Goal: Information Seeking & Learning: Check status

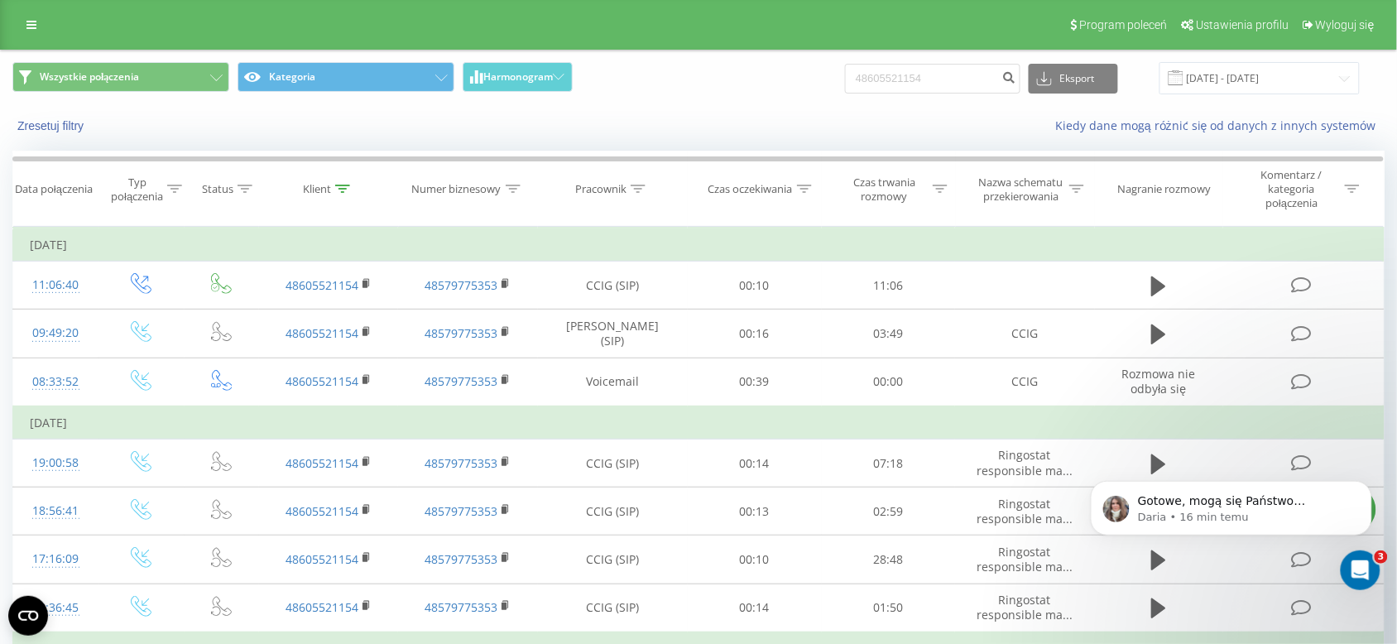
click at [784, 100] on div "Wszystkie połączenia Kategoria Harmonogram 48605521154 Eksport .csv .xls .xlsx …" at bounding box center [699, 77] width 1396 height 55
click at [940, 85] on input "48605521154" at bounding box center [932, 79] width 175 height 30
paste input
click at [933, 88] on input at bounding box center [932, 79] width 175 height 30
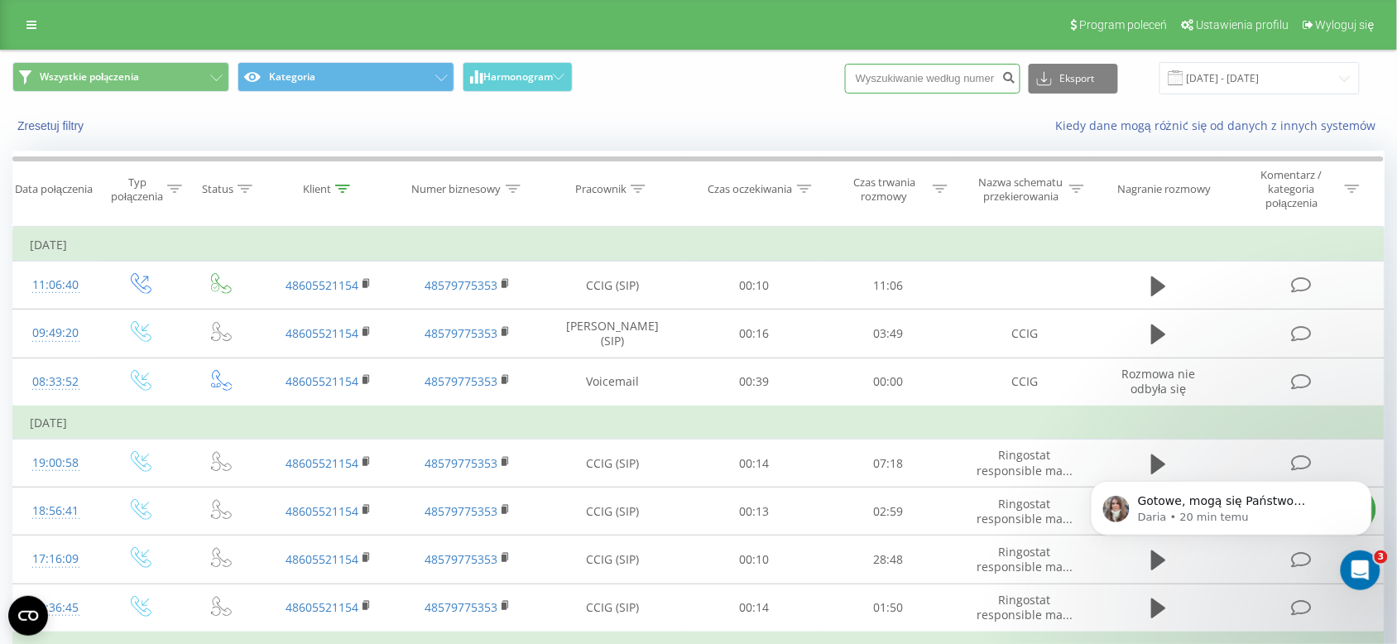
click at [915, 73] on input at bounding box center [932, 79] width 175 height 30
paste input "664208087"
type input "664208087"
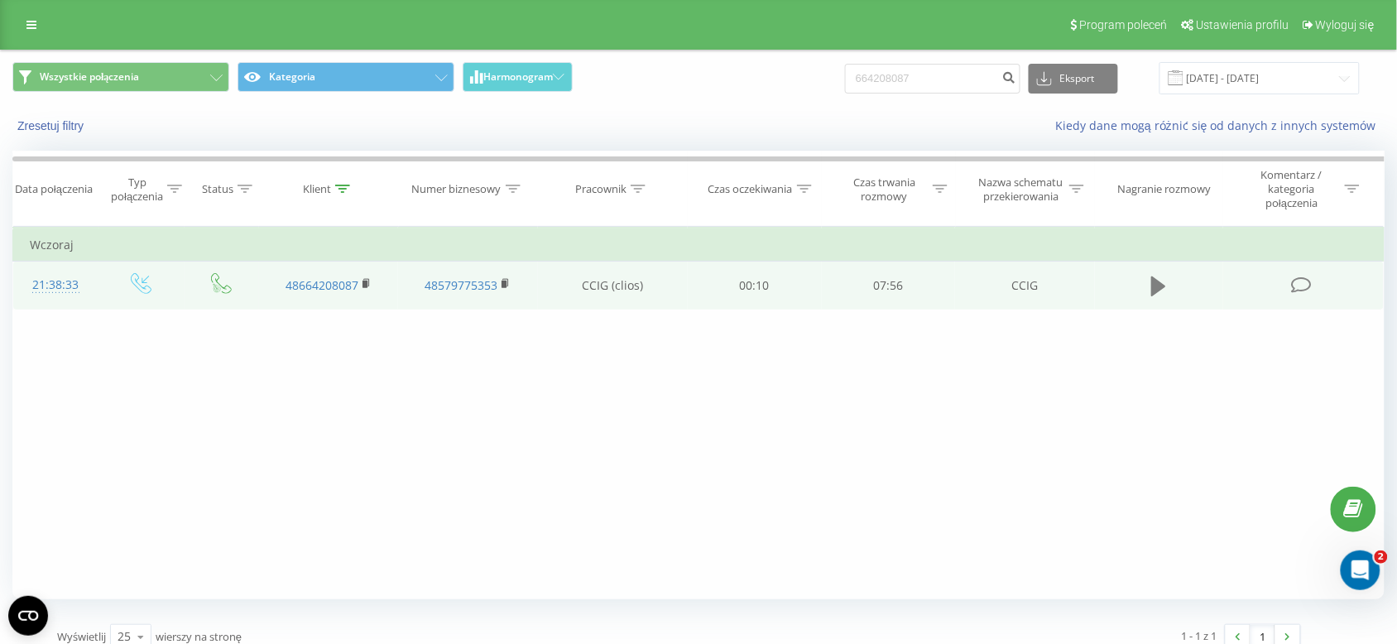
click at [1161, 287] on icon at bounding box center [1158, 286] width 15 height 20
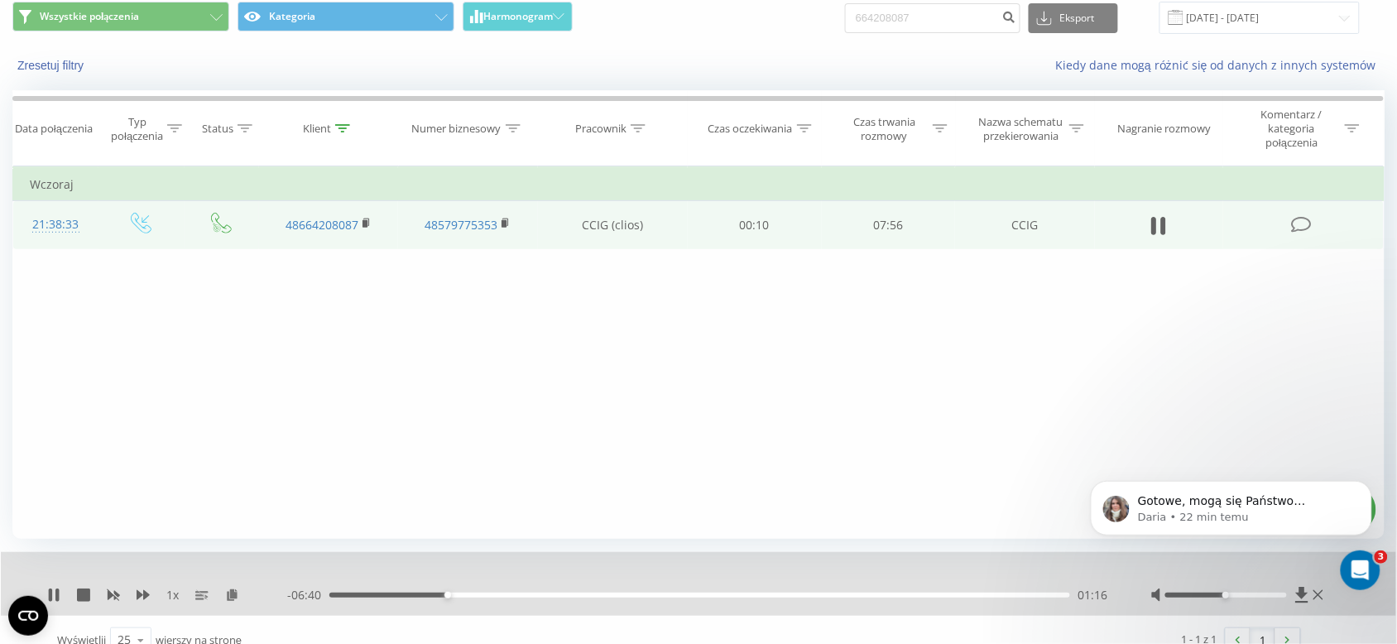
scroll to position [81, 0]
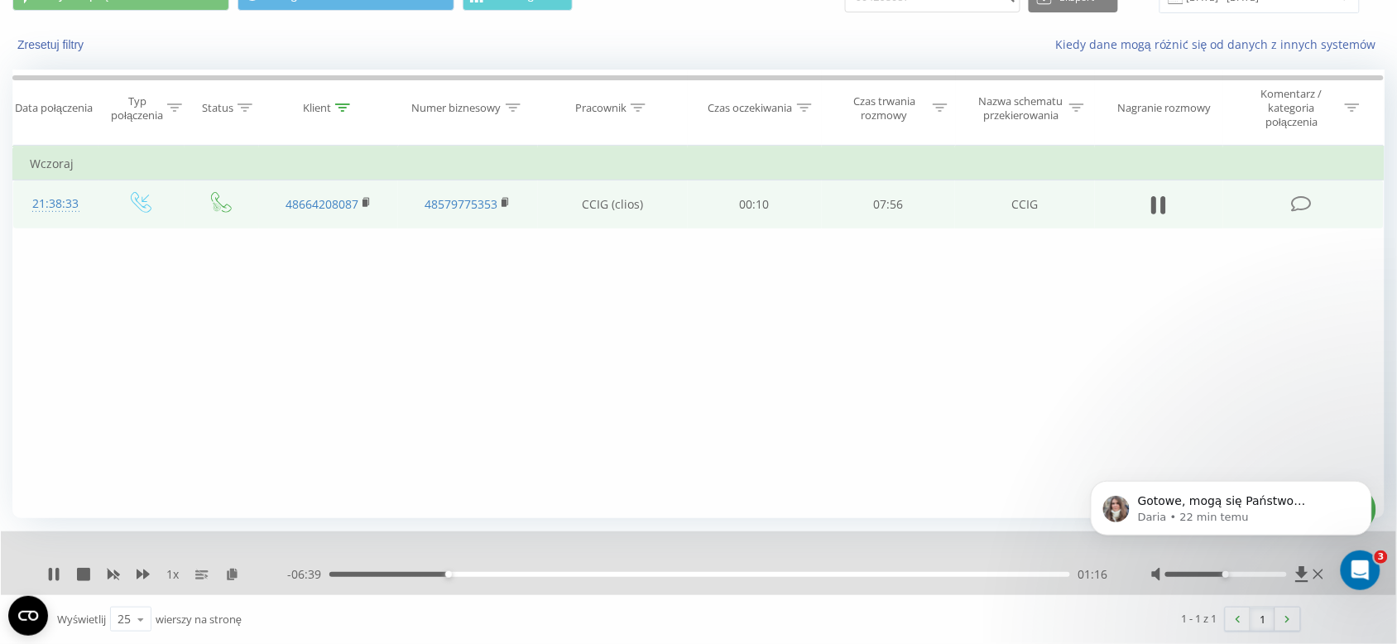
click at [375, 572] on div "01:16" at bounding box center [699, 574] width 741 height 5
click at [58, 572] on icon at bounding box center [56, 574] width 3 height 13
click at [51, 556] on div "1 x - 07:26 00:29 00:29" at bounding box center [699, 563] width 1396 height 64
click at [50, 573] on icon at bounding box center [54, 574] width 10 height 13
click at [58, 568] on icon at bounding box center [53, 574] width 13 height 13
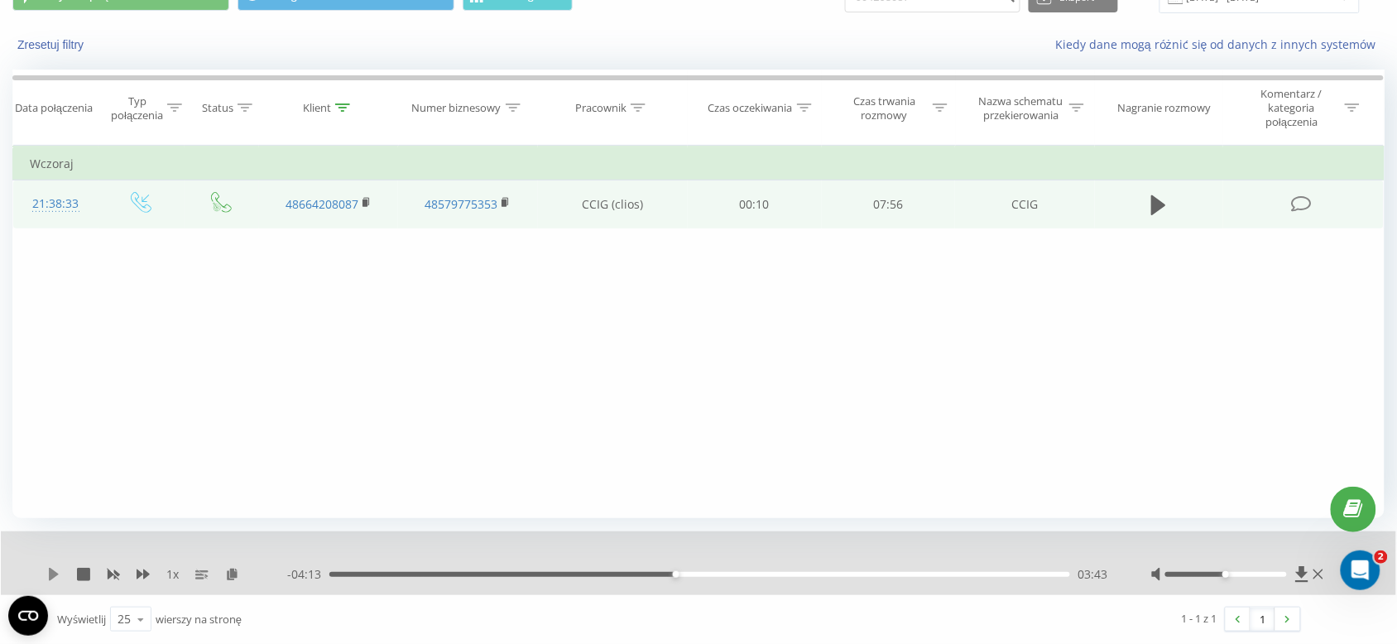
click at [59, 572] on icon at bounding box center [53, 574] width 13 height 13
click at [764, 573] on div "04:28" at bounding box center [699, 574] width 741 height 5
click at [808, 575] on div "04:40" at bounding box center [699, 574] width 741 height 5
click at [855, 576] on div "05:38" at bounding box center [699, 574] width 741 height 5
click at [909, 575] on div "05:38" at bounding box center [699, 574] width 741 height 5
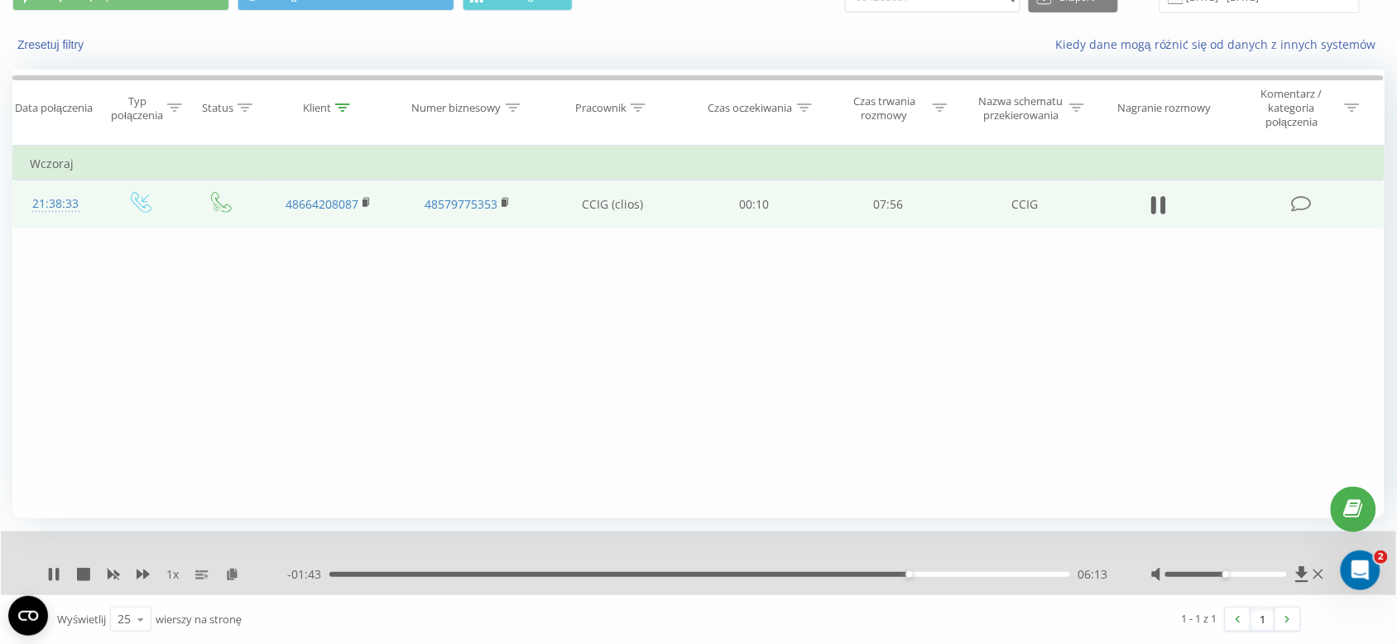
click at [945, 576] on div "06:13" at bounding box center [699, 574] width 741 height 5
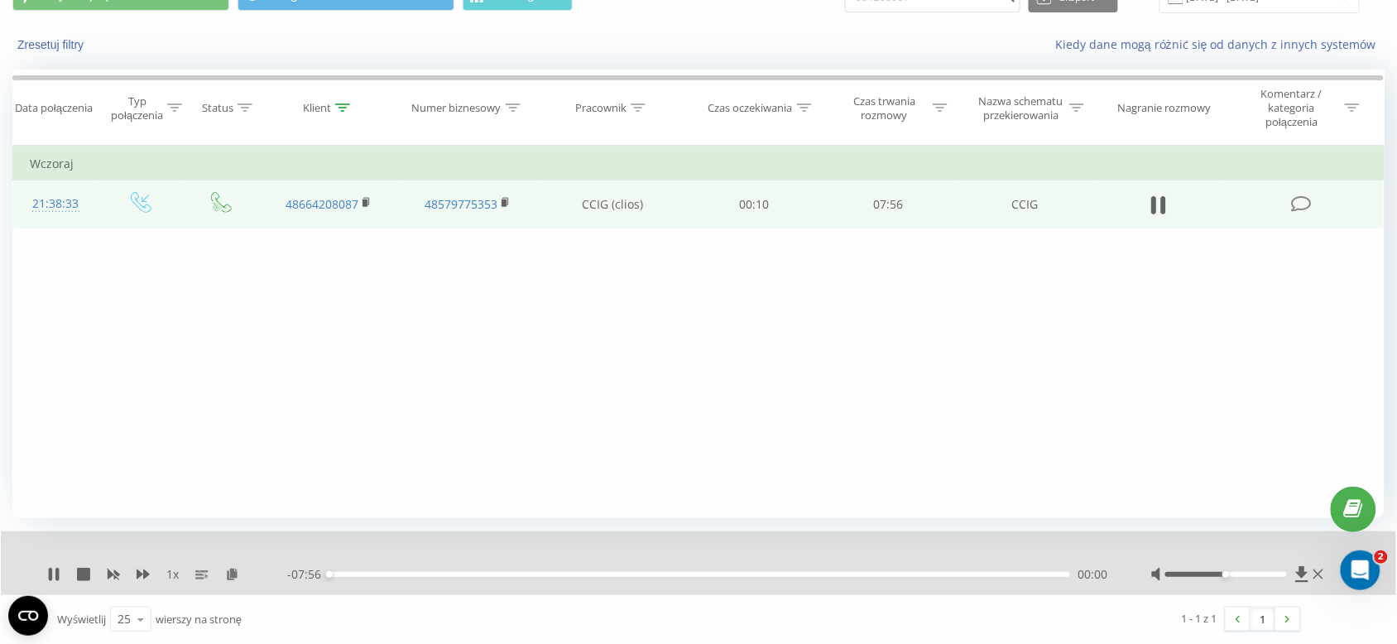
click at [911, 570] on div "- 07:56 00:00 00:00" at bounding box center [698, 574] width 823 height 17
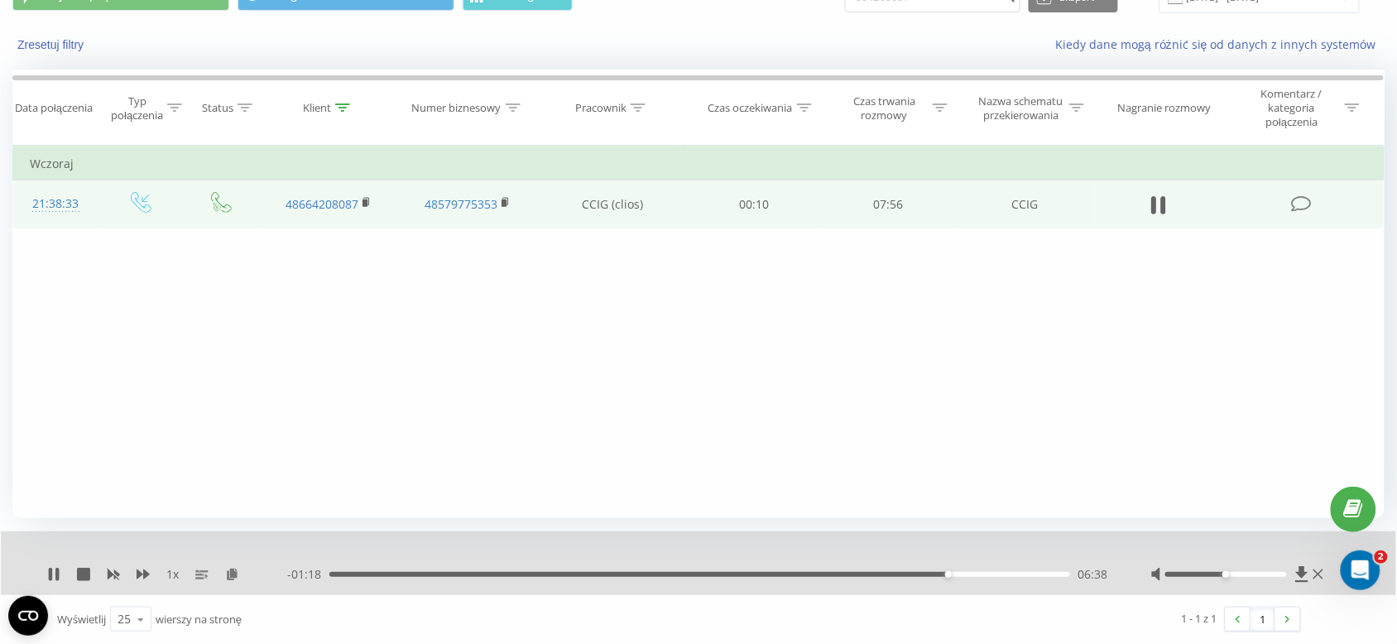
click at [909, 573] on div "06:38" at bounding box center [699, 574] width 741 height 5
click at [945, 577] on div "06:36" at bounding box center [699, 574] width 741 height 5
click at [55, 579] on icon at bounding box center [53, 574] width 13 height 13
click at [55, 569] on icon at bounding box center [53, 574] width 13 height 13
click at [47, 570] on icon at bounding box center [53, 574] width 13 height 13
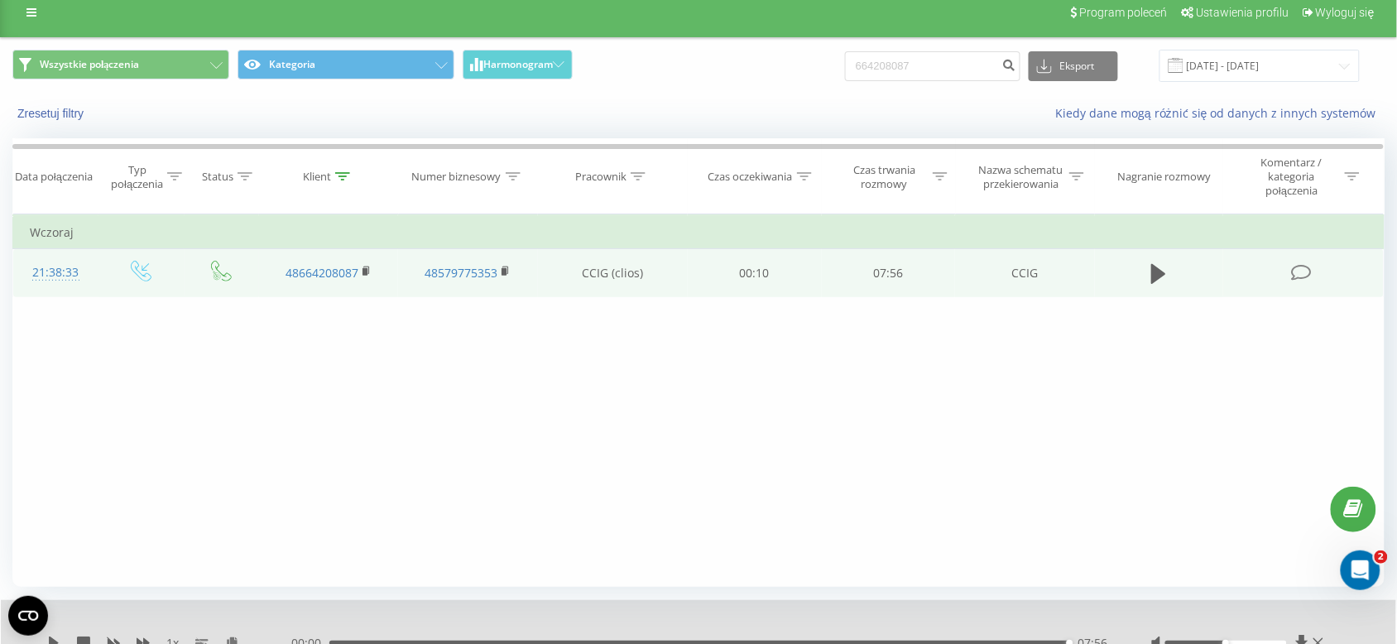
scroll to position [0, 0]
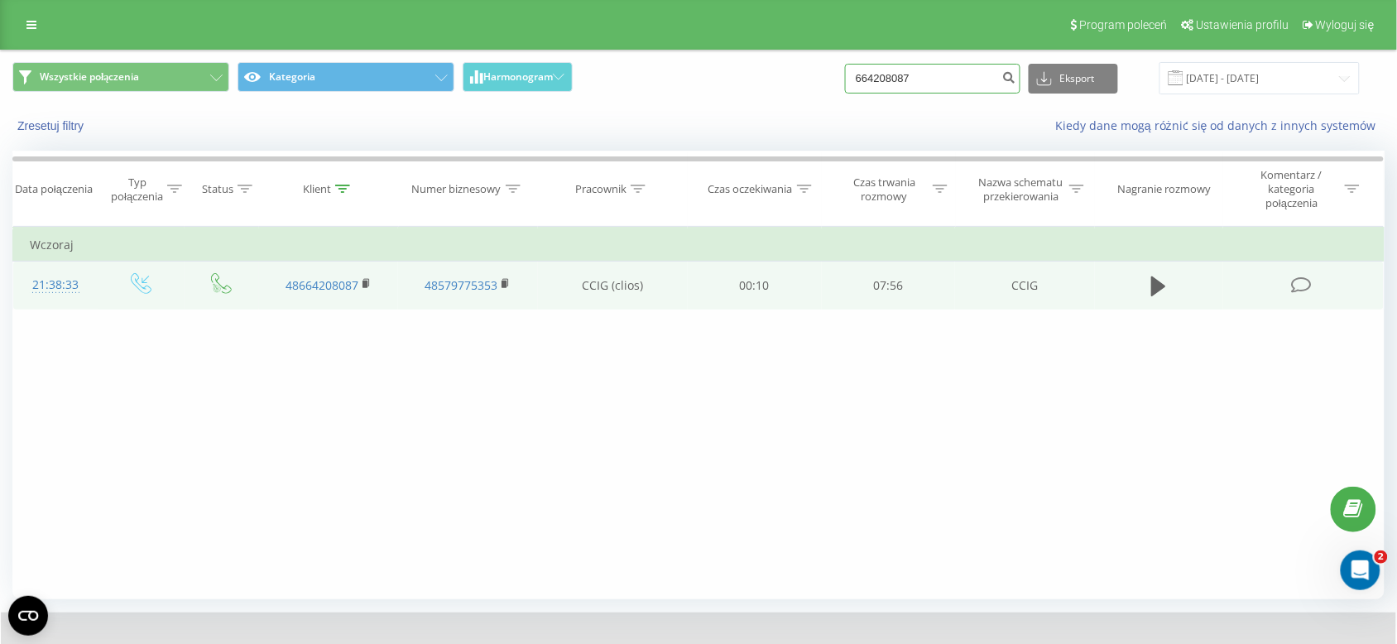
click at [927, 84] on input "664208087" at bounding box center [932, 79] width 175 height 30
paste input "7104600"
type input "667104600"
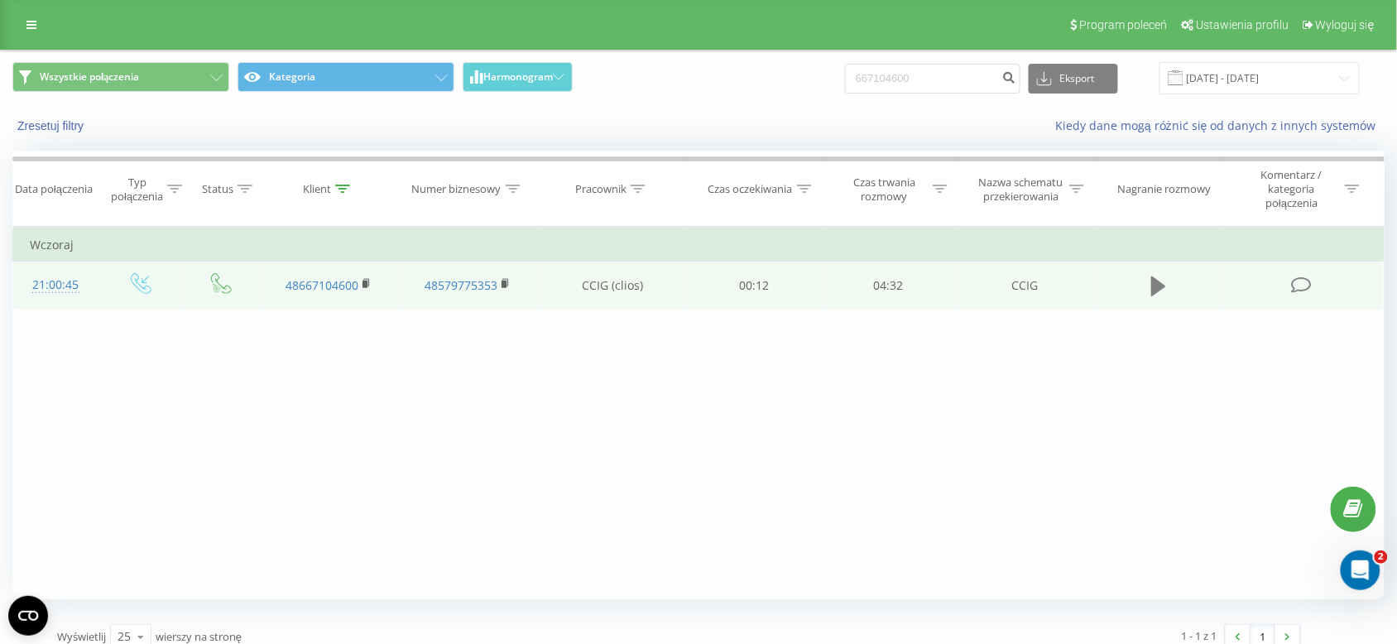
click at [1160, 288] on icon at bounding box center [1158, 286] width 15 height 20
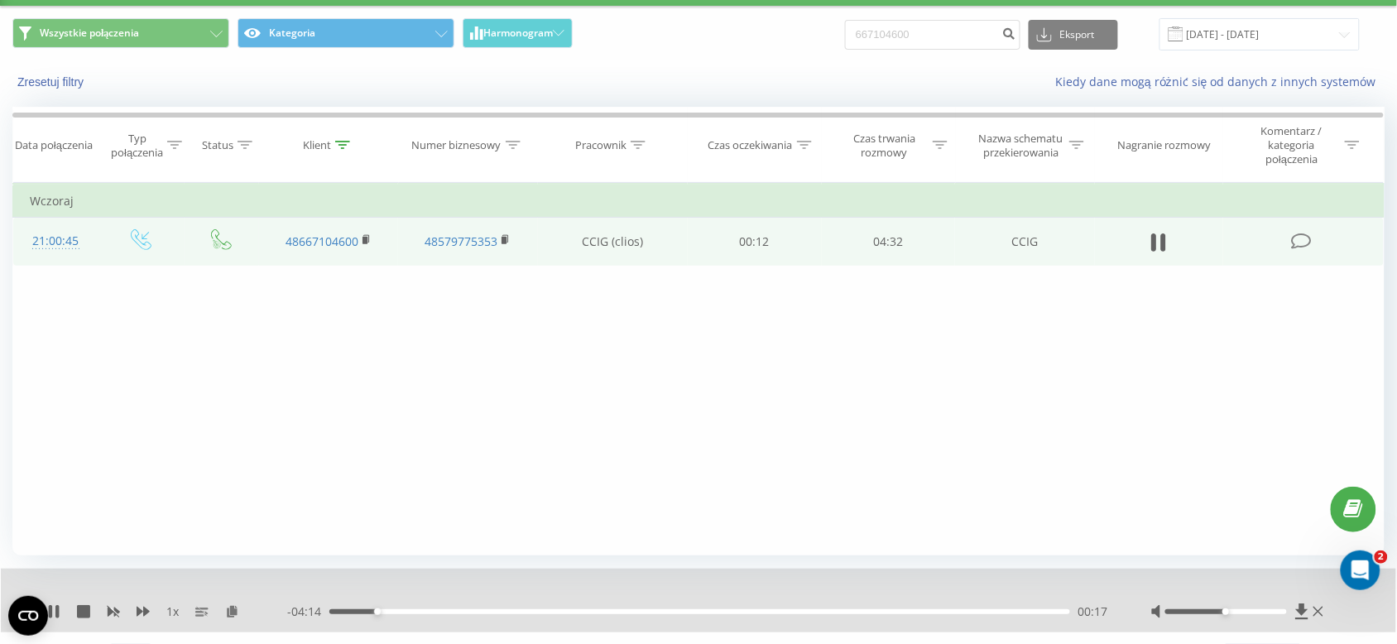
scroll to position [81, 0]
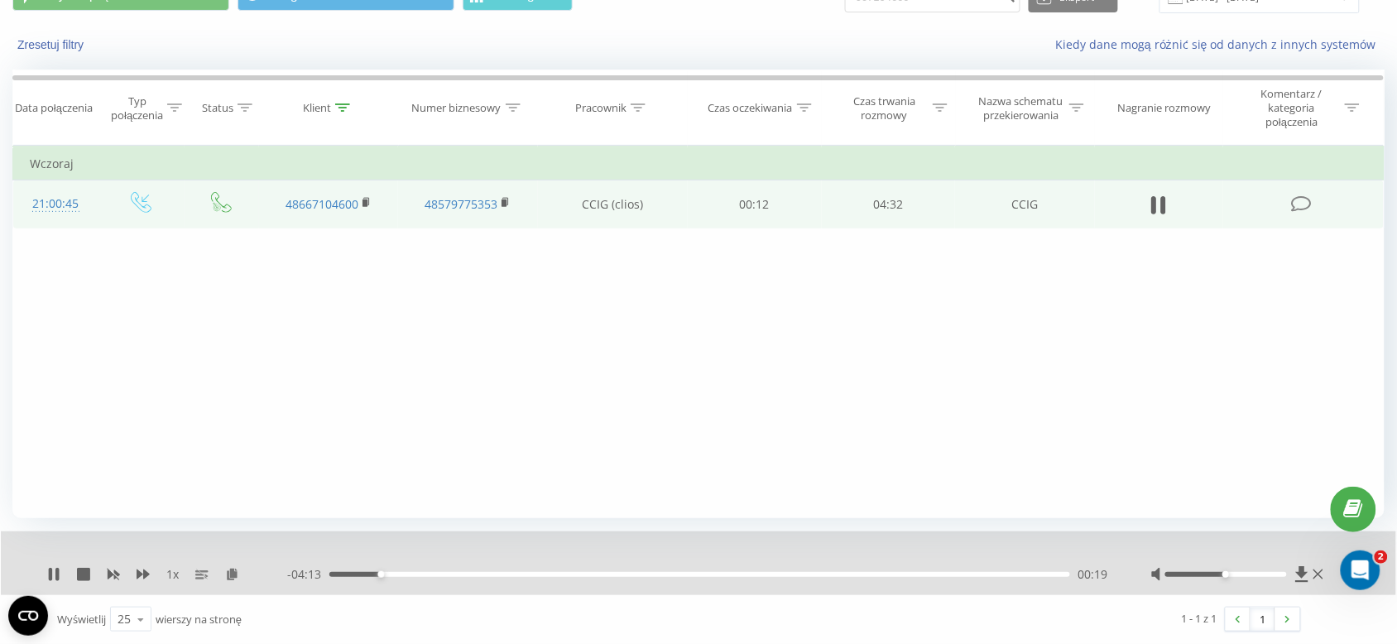
click at [174, 572] on span "1 x" at bounding box center [172, 574] width 12 height 17
click at [146, 581] on button at bounding box center [143, 574] width 13 height 13
click at [59, 565] on div "1.25 x - 01:47 02:44 02:44" at bounding box center [699, 563] width 1396 height 64
click at [55, 573] on icon at bounding box center [56, 574] width 3 height 13
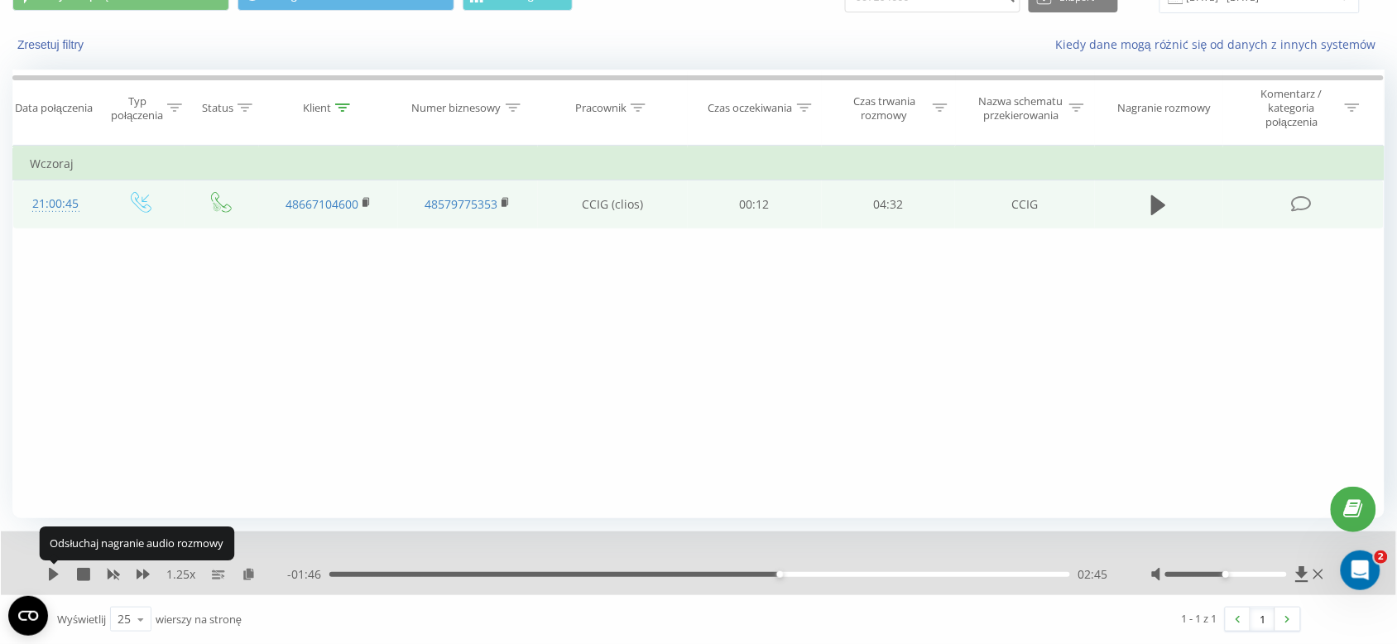
click at [56, 573] on icon at bounding box center [54, 574] width 10 height 13
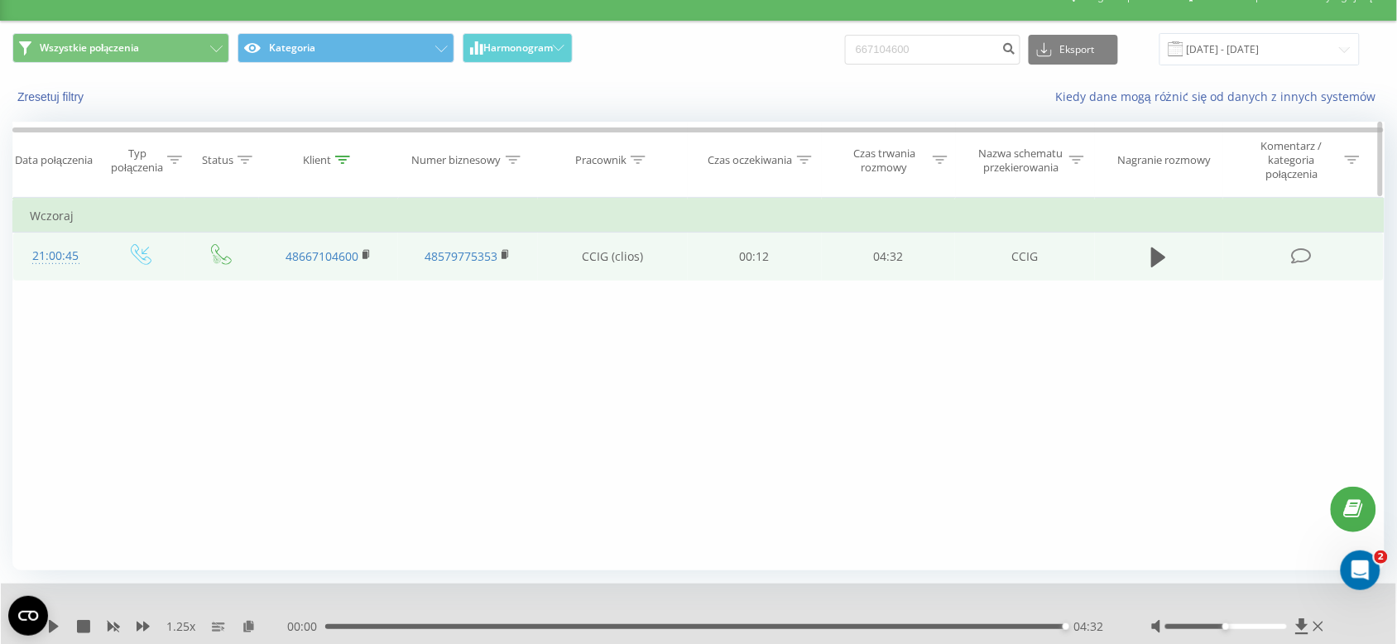
scroll to position [0, 0]
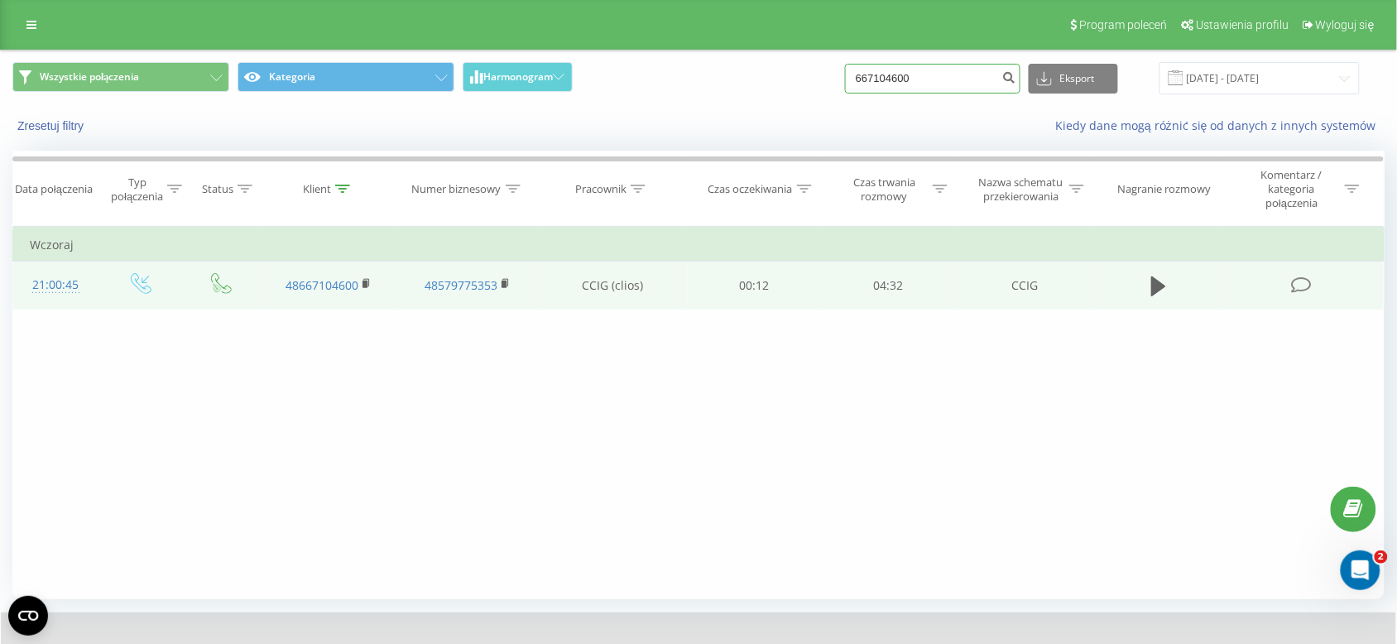
click at [887, 66] on input "667104600" at bounding box center [932, 79] width 175 height 30
paste input "794746227"
type input "794746227"
click at [1017, 80] on icon "submit" at bounding box center [1009, 75] width 14 height 10
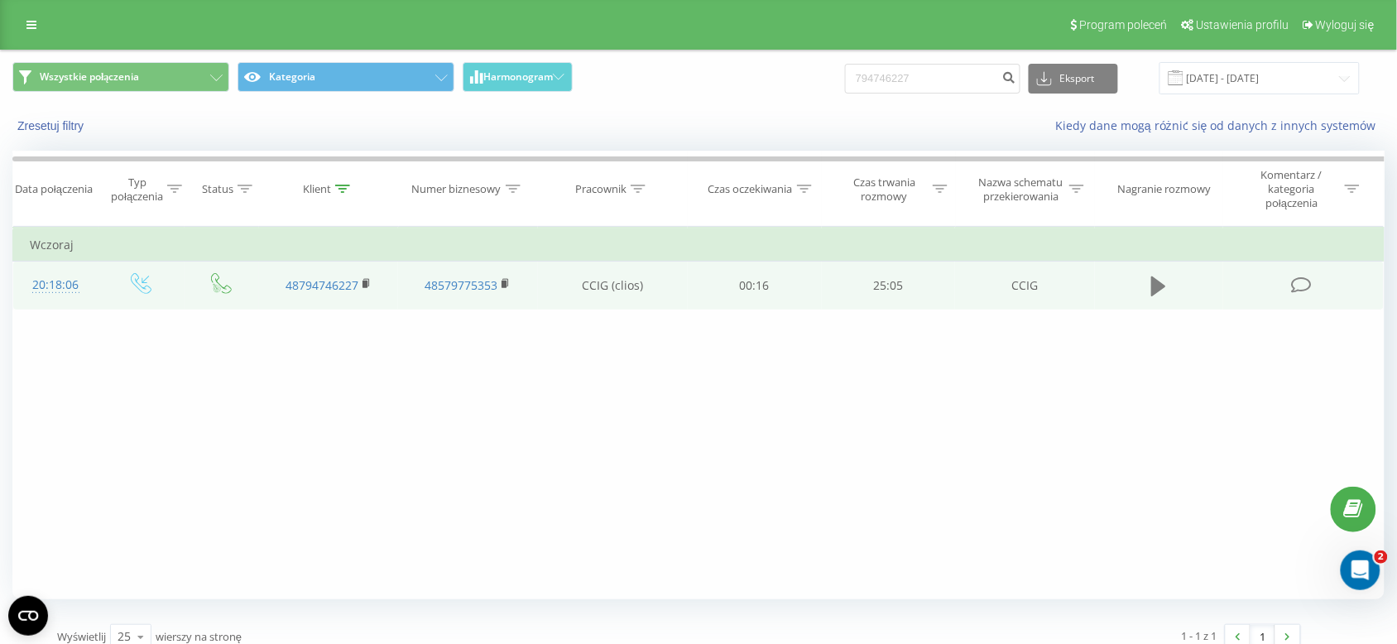
click at [1151, 286] on icon at bounding box center [1158, 286] width 15 height 23
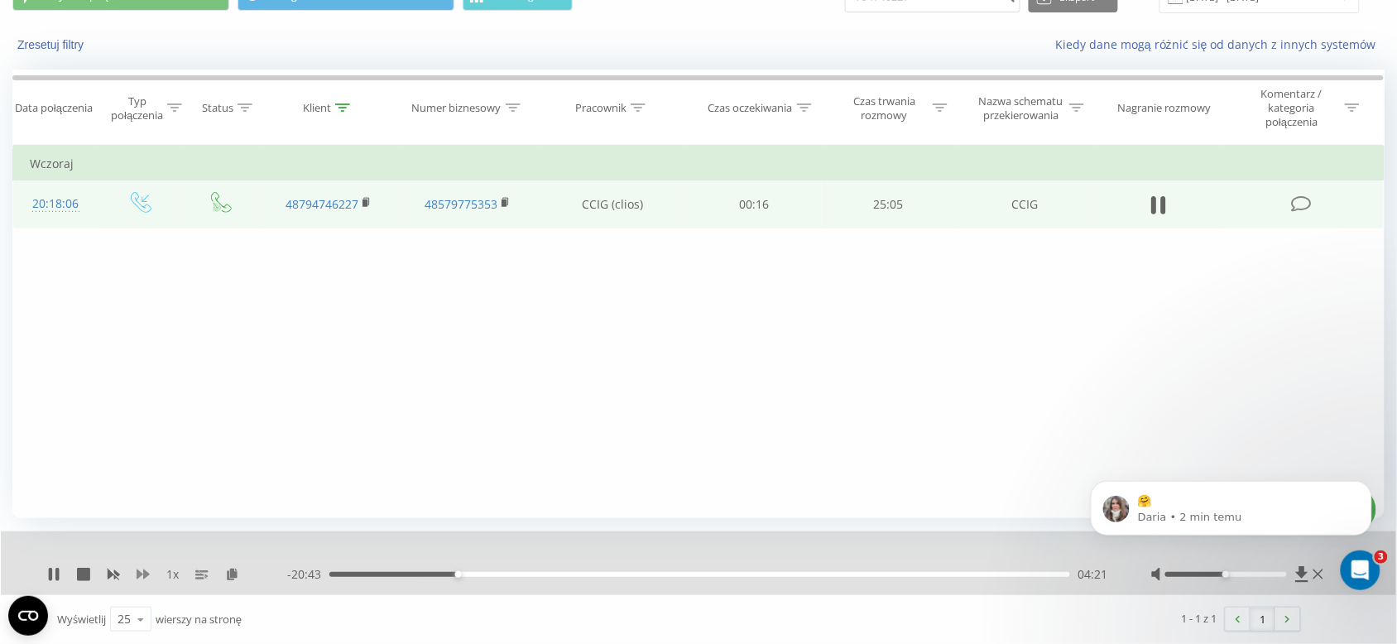
click at [139, 579] on icon at bounding box center [143, 574] width 13 height 13
click at [55, 578] on icon at bounding box center [53, 574] width 13 height 13
click at [59, 568] on icon at bounding box center [53, 574] width 13 height 13
click at [149, 573] on icon at bounding box center [143, 574] width 13 height 13
click at [1243, 570] on body "🤗 Daria • 6 min temu" at bounding box center [1231, 522] width 318 height 140
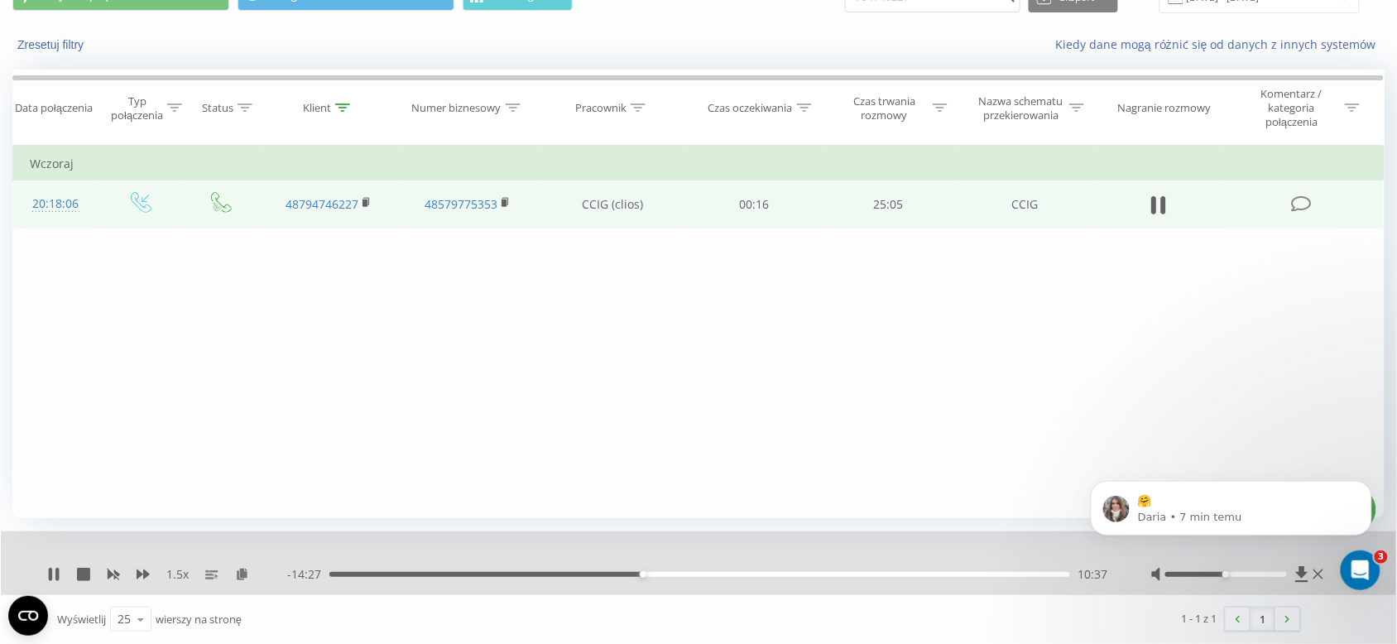
click at [1243, 574] on body "🤗 Daria • 7 min temu" at bounding box center [1231, 522] width 318 height 140
click at [52, 574] on icon at bounding box center [53, 574] width 13 height 13
click at [1236, 574] on body "🤗 Daria • 7 min temu" at bounding box center [1231, 522] width 318 height 140
click at [51, 578] on icon at bounding box center [54, 574] width 10 height 13
click at [50, 580] on icon at bounding box center [50, 574] width 3 height 13
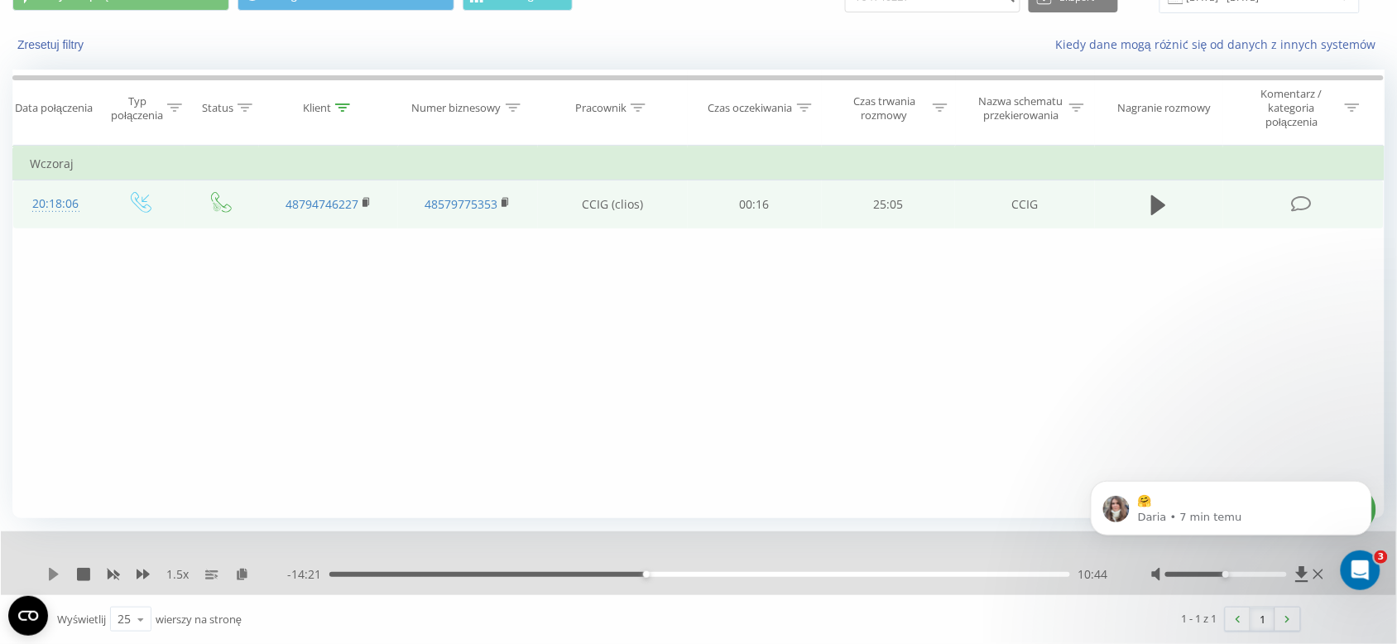
click at [48, 575] on icon at bounding box center [53, 574] width 13 height 13
click at [47, 573] on icon at bounding box center [53, 574] width 13 height 13
click at [55, 578] on icon at bounding box center [53, 574] width 13 height 13
click at [51, 574] on icon at bounding box center [50, 574] width 3 height 13
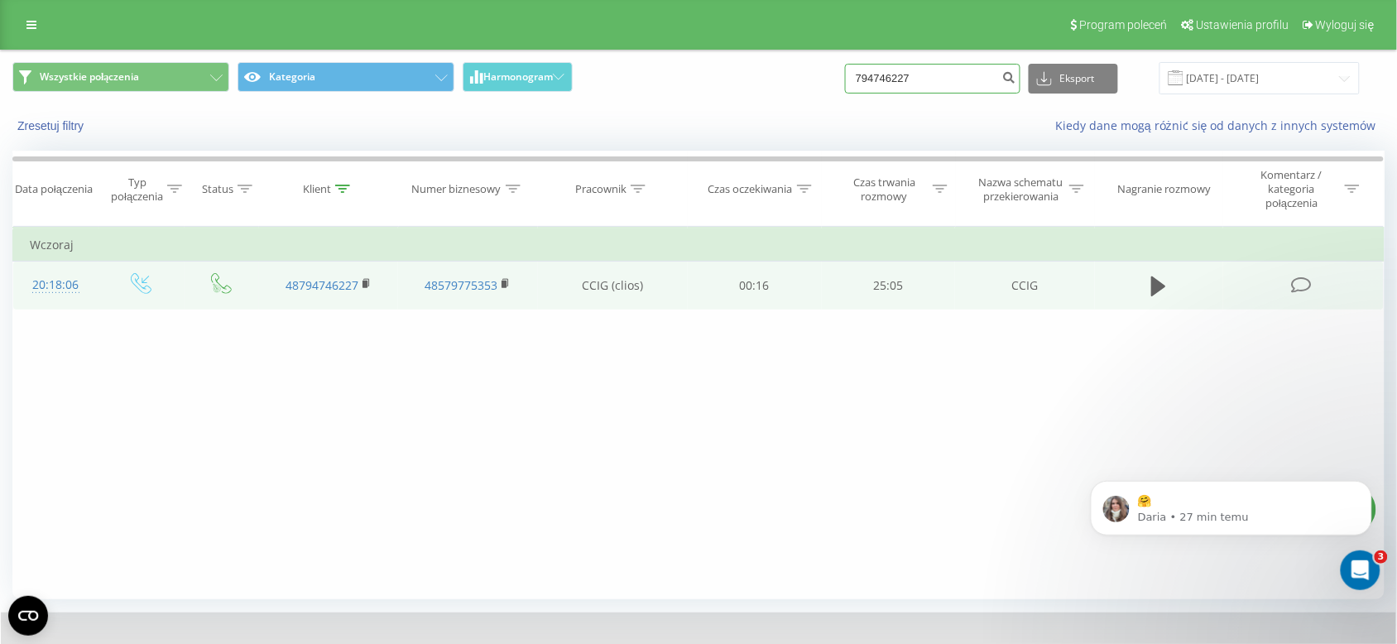
click at [998, 79] on input "794746227" at bounding box center [932, 79] width 175 height 30
paste input "660271740"
type input "660271740"
click at [1021, 81] on button "submit" at bounding box center [1009, 79] width 22 height 30
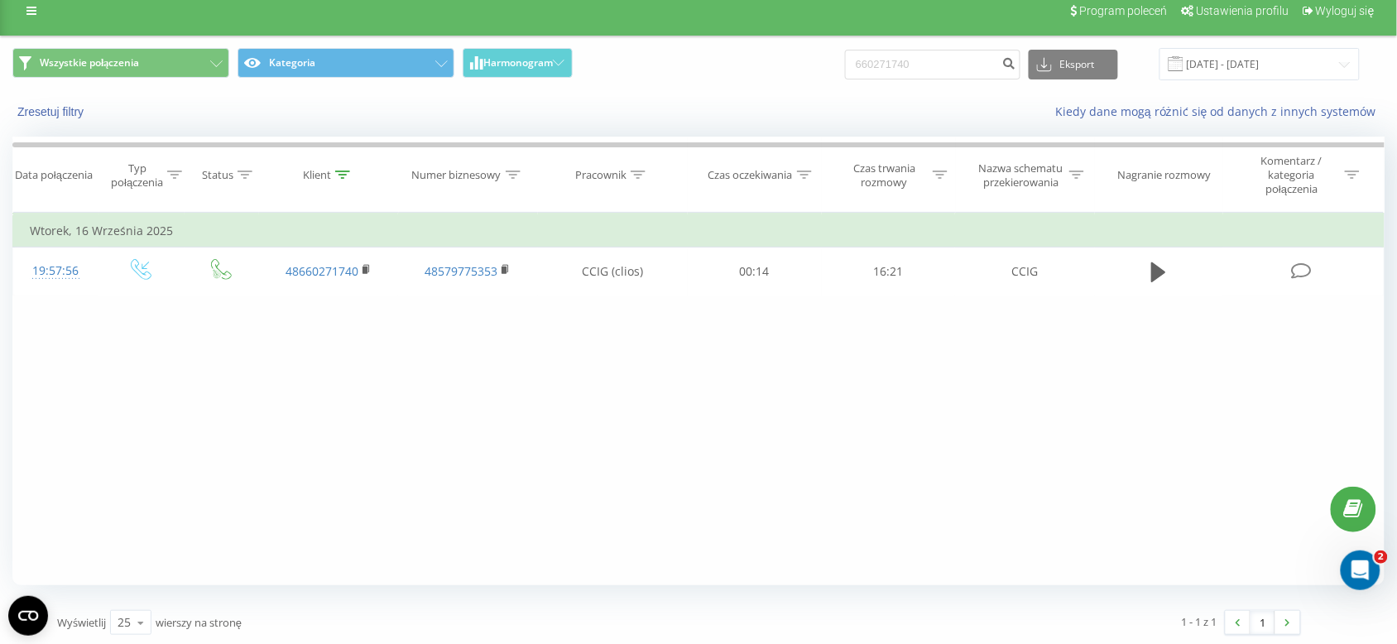
scroll to position [17, 0]
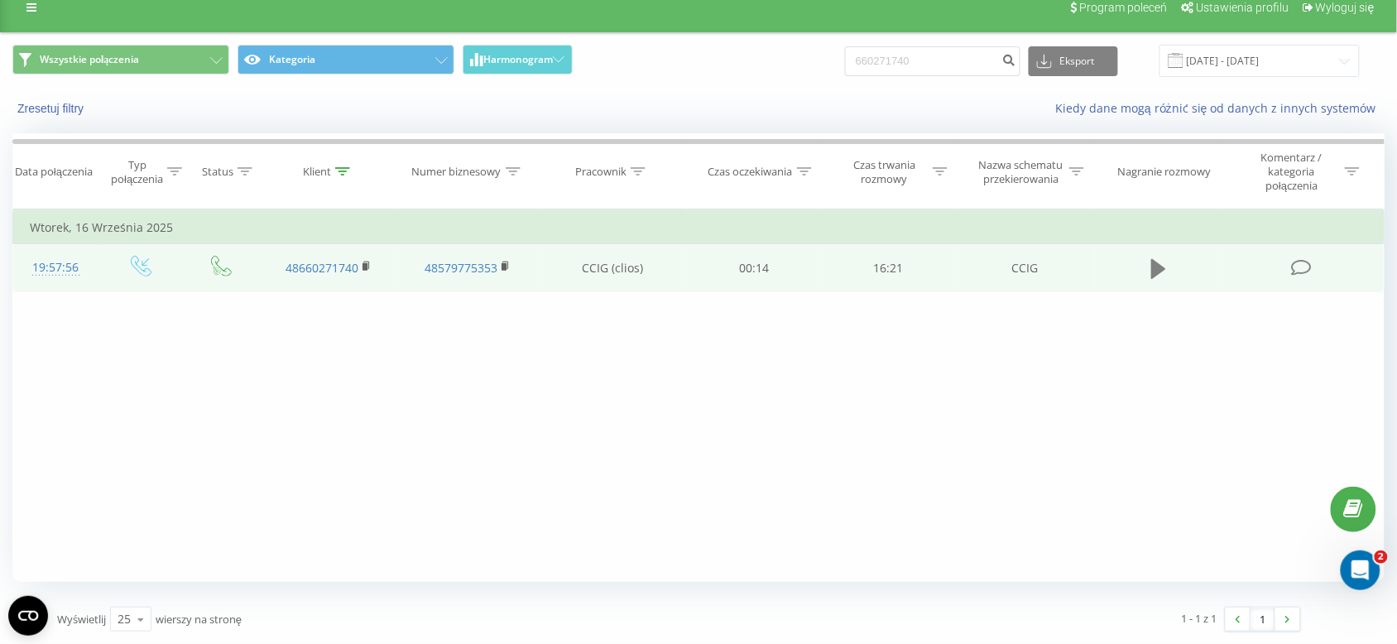
click at [1163, 275] on icon at bounding box center [1158, 268] width 15 height 23
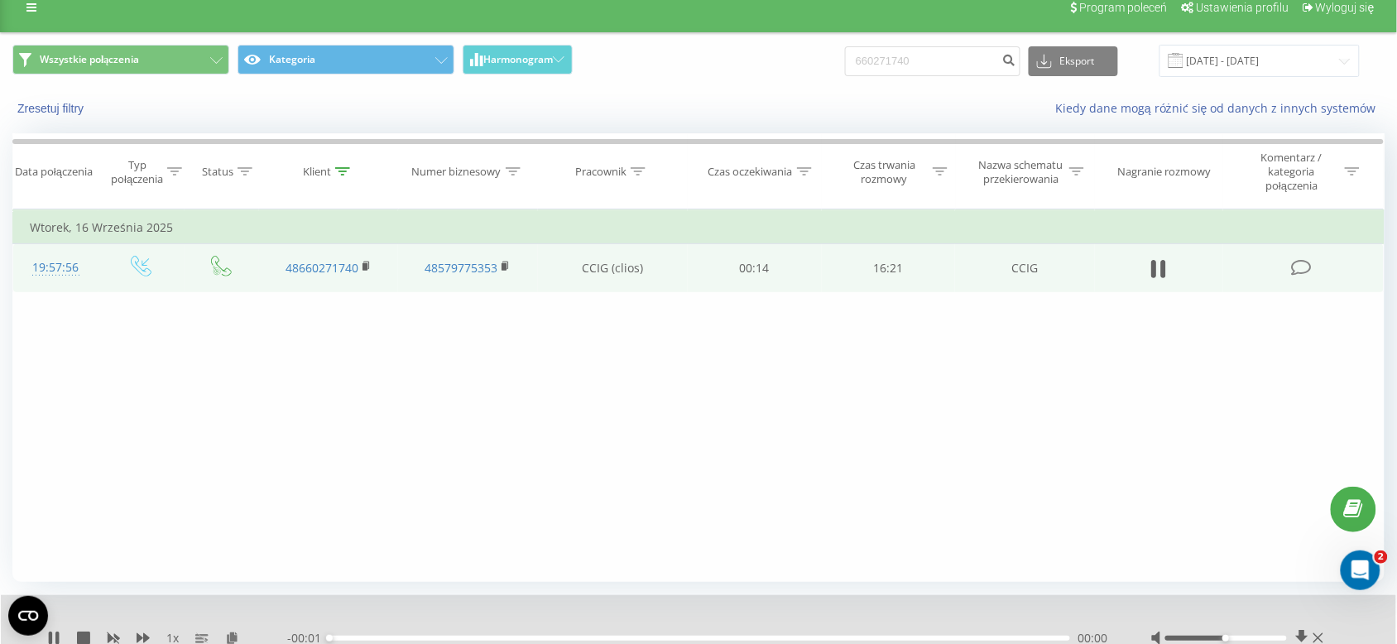
scroll to position [81, 0]
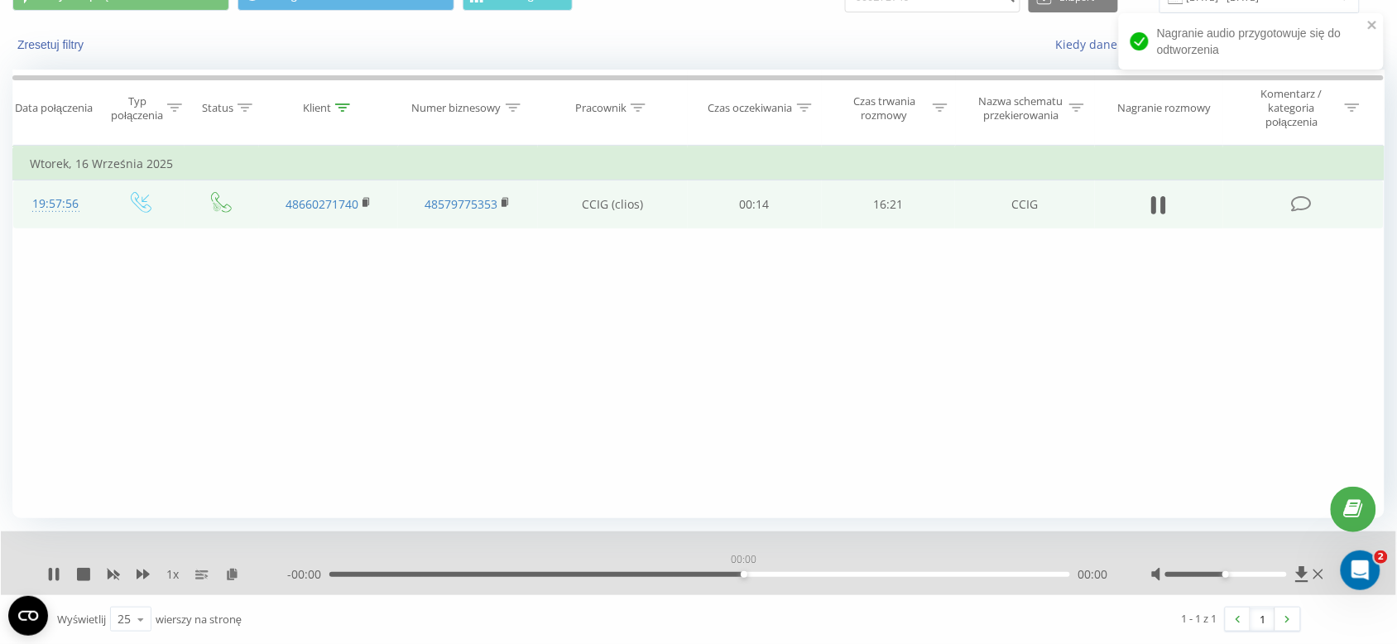
click at [745, 574] on div "00:00" at bounding box center [699, 574] width 741 height 5
click at [59, 568] on icon at bounding box center [53, 574] width 13 height 13
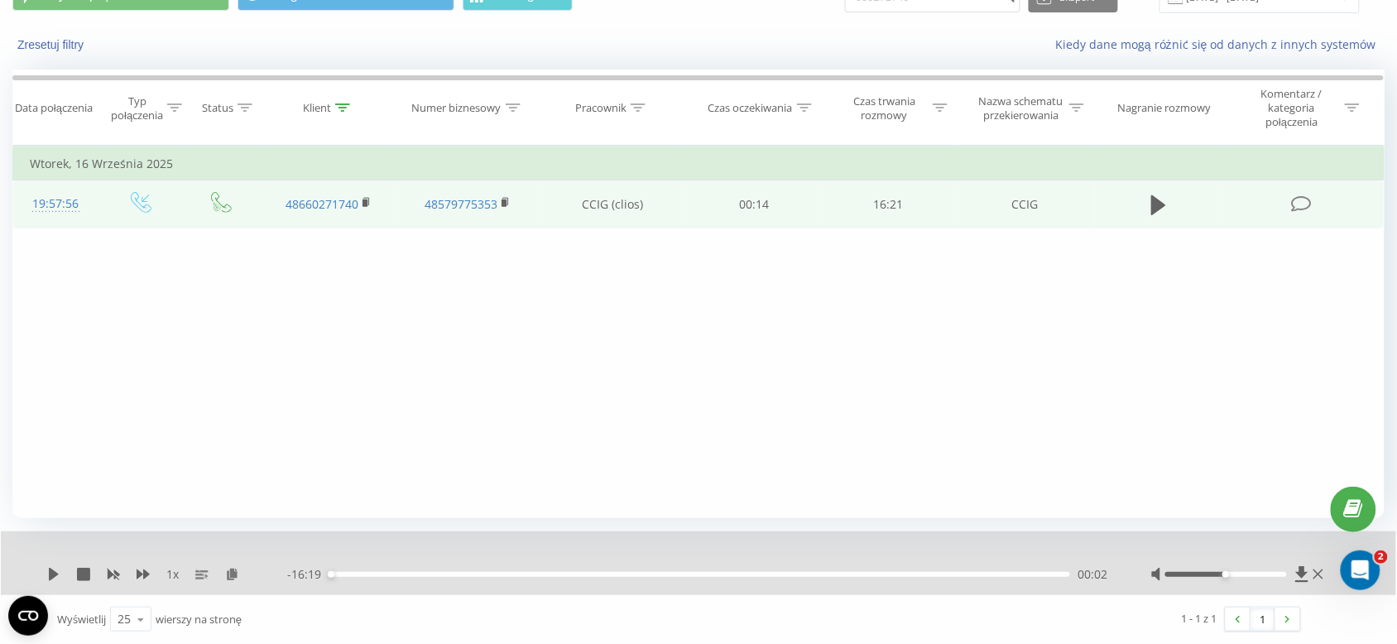
click at [751, 578] on div "- 16:19 00:02 00:02" at bounding box center [698, 574] width 823 height 17
click at [758, 576] on div "00:02" at bounding box center [699, 574] width 741 height 5
click at [41, 573] on div "1 x - 16:22 00:00 00:00" at bounding box center [699, 563] width 1396 height 64
click at [50, 580] on icon at bounding box center [54, 574] width 10 height 13
click at [1214, 578] on div at bounding box center [1239, 574] width 176 height 17
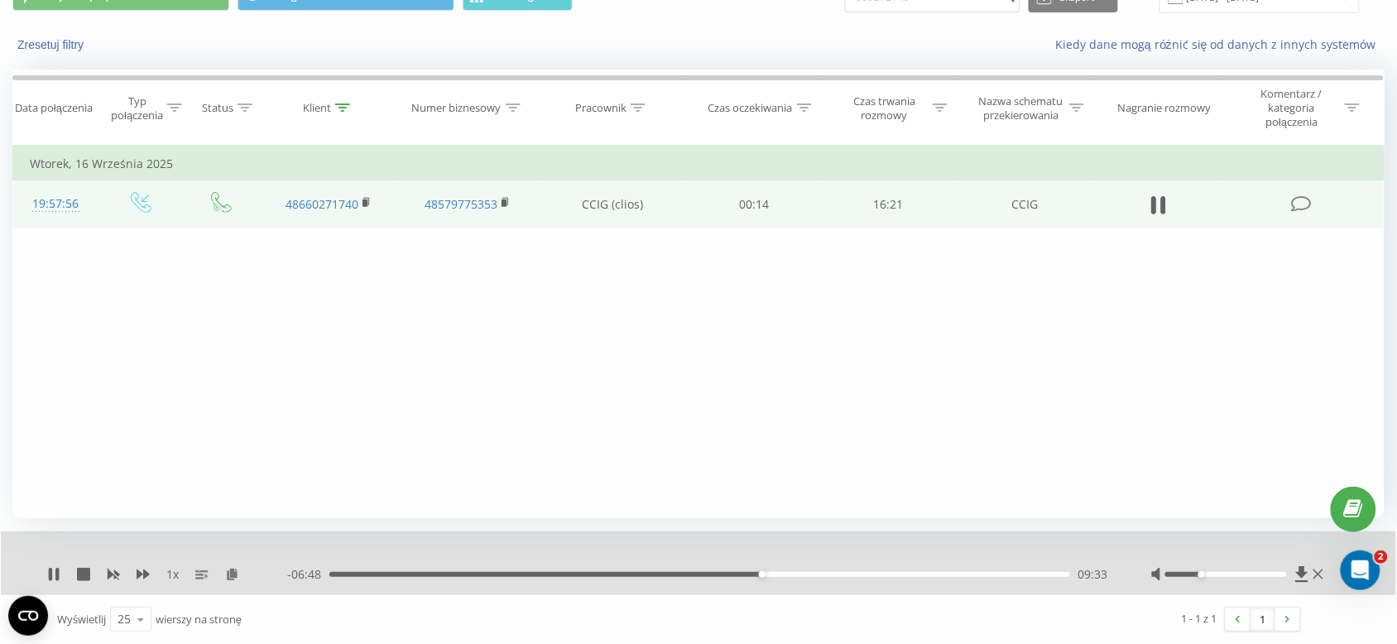
click at [1206, 576] on div at bounding box center [1227, 574] width 122 height 5
click at [60, 571] on icon at bounding box center [53, 574] width 13 height 13
click at [578, 572] on div "09:35" at bounding box center [699, 574] width 741 height 5
click at [333, 574] on div "00:00" at bounding box center [699, 574] width 741 height 5
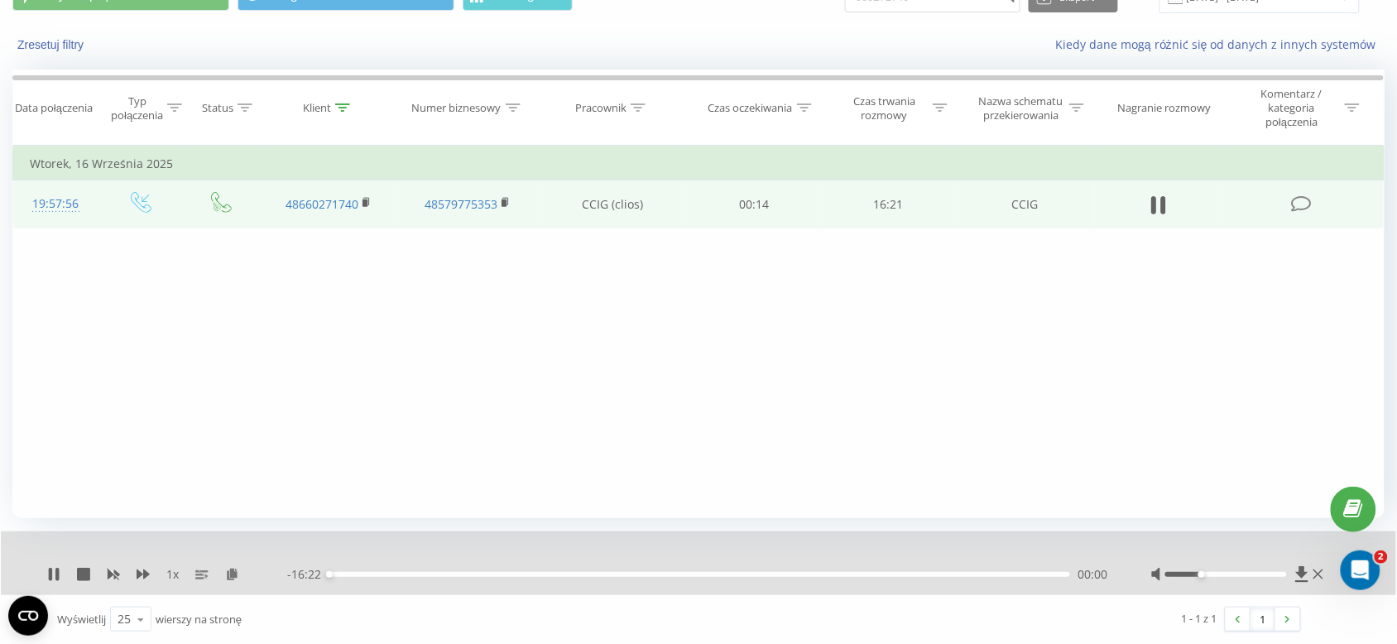
click at [588, 574] on div "00:00" at bounding box center [699, 574] width 741 height 5
click at [611, 570] on div "- 10:38 05:43 05:43" at bounding box center [698, 574] width 823 height 17
click at [630, 574] on div "05:45" at bounding box center [699, 574] width 741 height 5
click at [702, 574] on div "06:39" at bounding box center [699, 574] width 741 height 5
click at [776, 576] on div "08:21" at bounding box center [699, 574] width 741 height 5
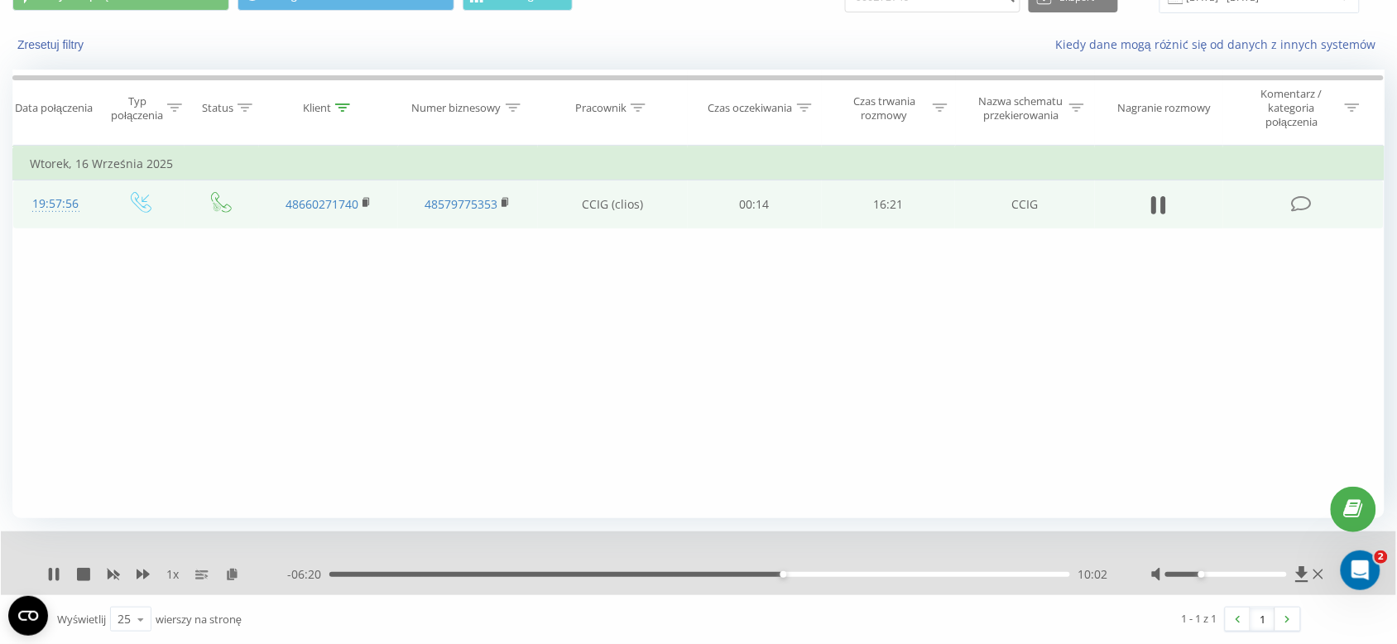
click at [1232, 572] on div at bounding box center [1227, 574] width 122 height 5
click at [70, 574] on div "1 x" at bounding box center [167, 574] width 240 height 17
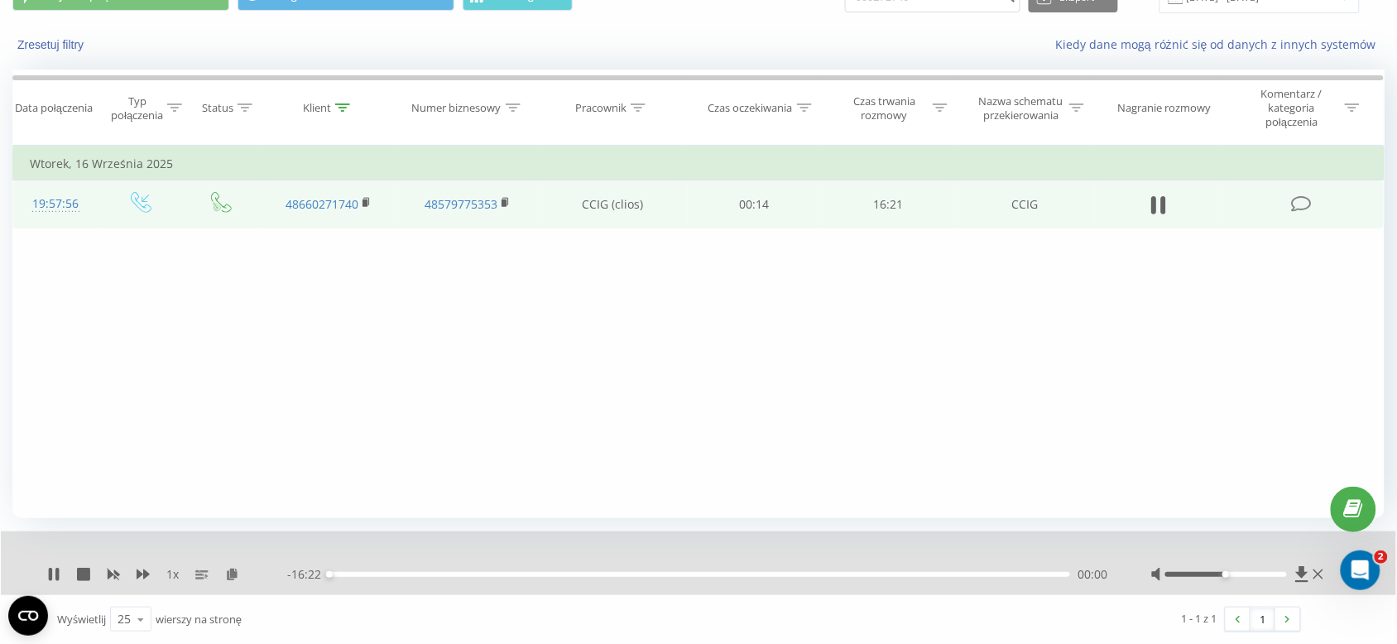
click at [60, 573] on div "1 x" at bounding box center [167, 574] width 240 height 17
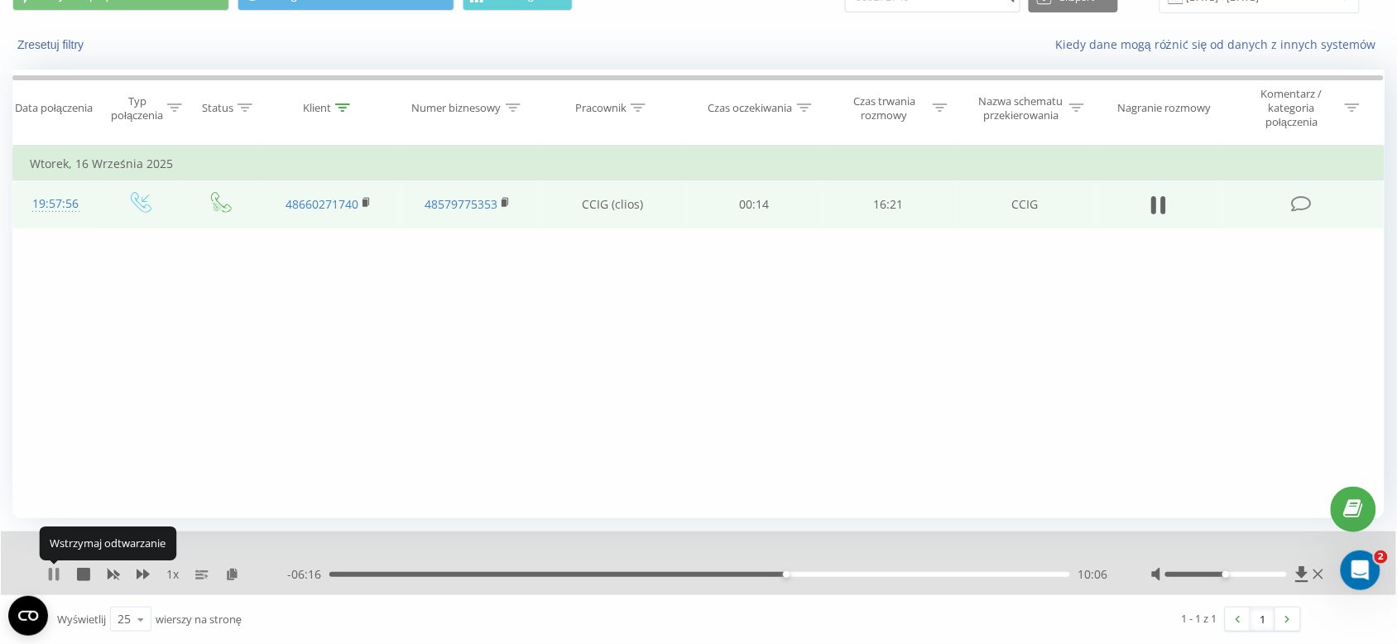
click at [55, 575] on icon at bounding box center [53, 574] width 13 height 13
click at [55, 575] on icon at bounding box center [54, 574] width 10 height 13
click at [55, 575] on icon at bounding box center [53, 574] width 13 height 13
click at [50, 581] on button at bounding box center [53, 574] width 13 height 13
click at [810, 577] on div "- 06:12 10:09 10:09" at bounding box center [698, 574] width 823 height 17
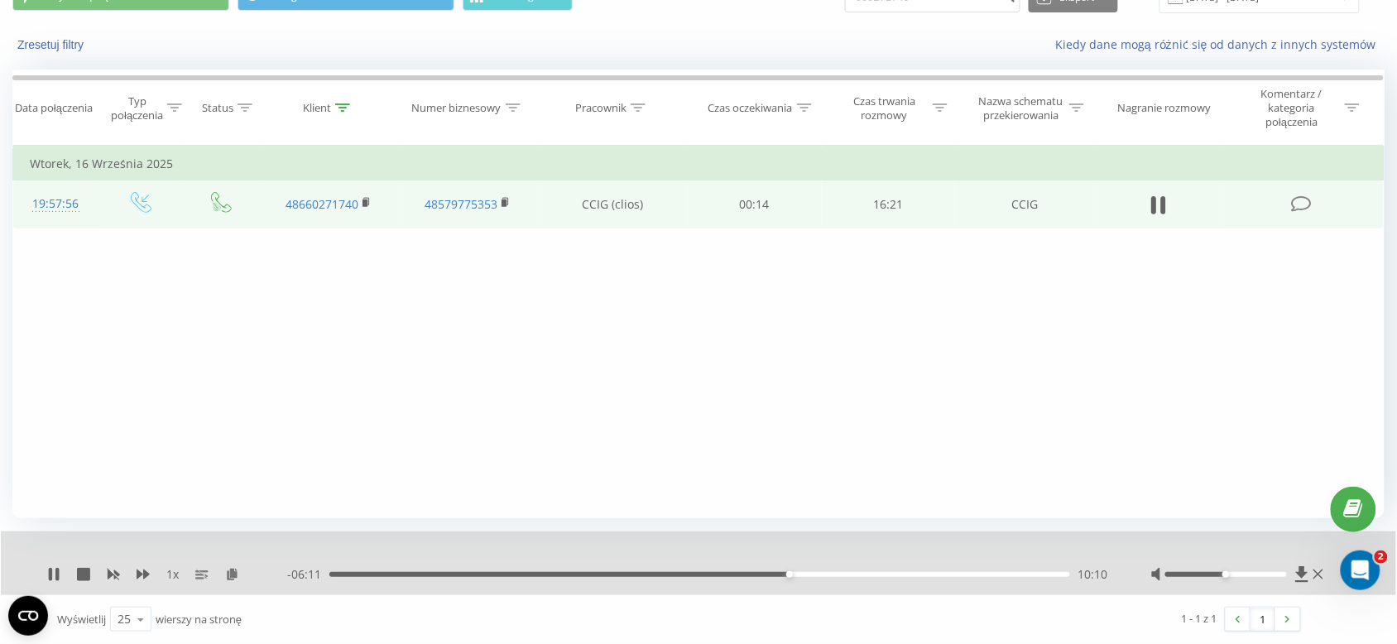
click at [824, 576] on div "10:10" at bounding box center [699, 574] width 741 height 5
click at [51, 577] on icon at bounding box center [50, 574] width 3 height 13
click at [58, 575] on icon at bounding box center [53, 574] width 13 height 13
click at [55, 577] on icon at bounding box center [56, 574] width 3 height 13
click at [60, 578] on div "1 x" at bounding box center [167, 574] width 240 height 17
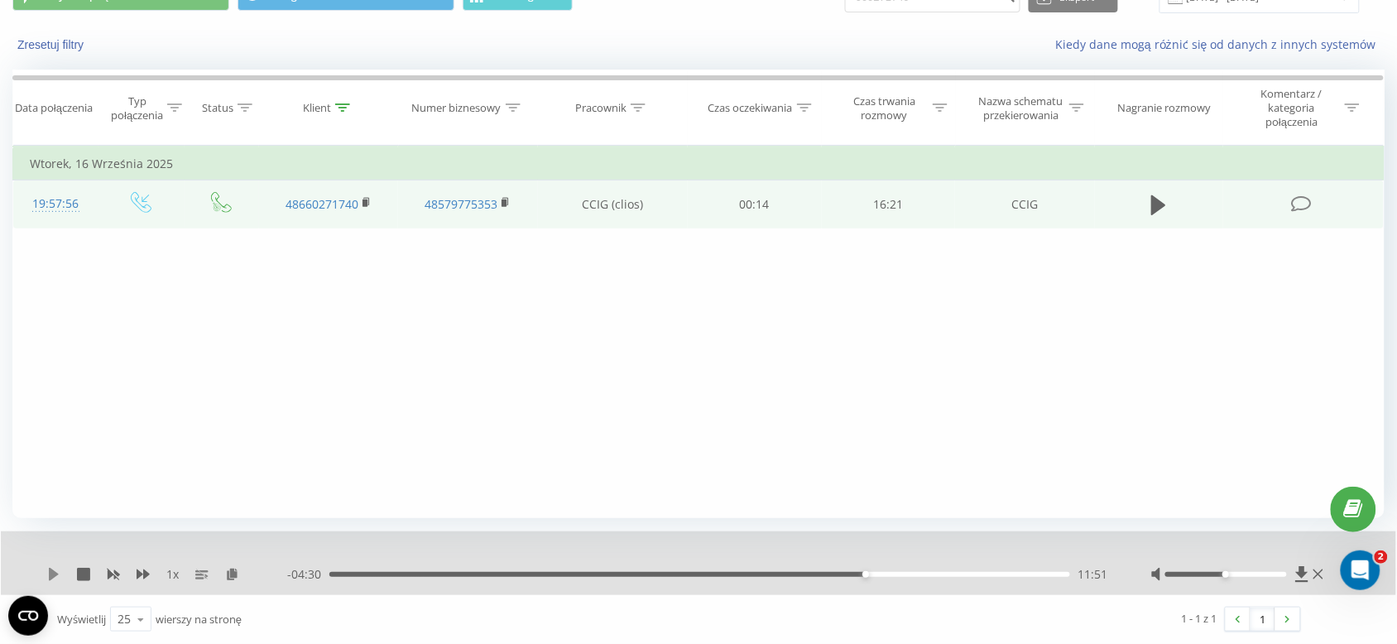
click at [58, 576] on icon at bounding box center [53, 574] width 13 height 13
click at [1252, 567] on div at bounding box center [1239, 574] width 176 height 17
click at [1257, 573] on div at bounding box center [1227, 574] width 122 height 5
click at [52, 574] on icon at bounding box center [53, 574] width 13 height 13
